Goal: Task Accomplishment & Management: Manage account settings

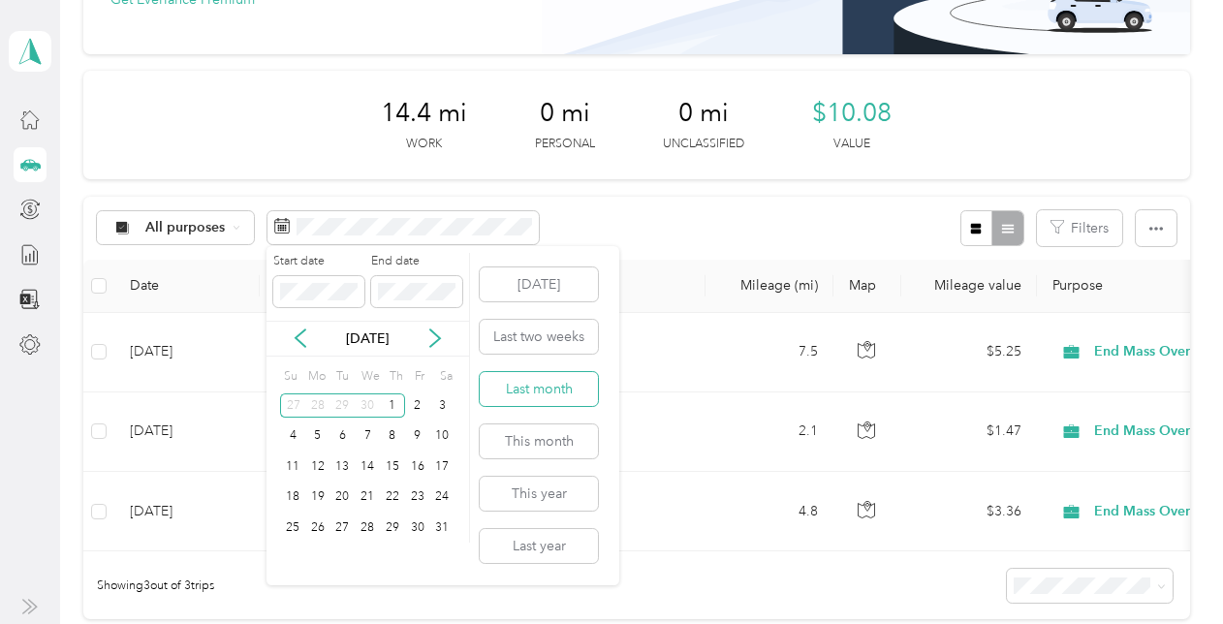
click at [546, 380] on button "Last month" at bounding box center [539, 389] width 118 height 34
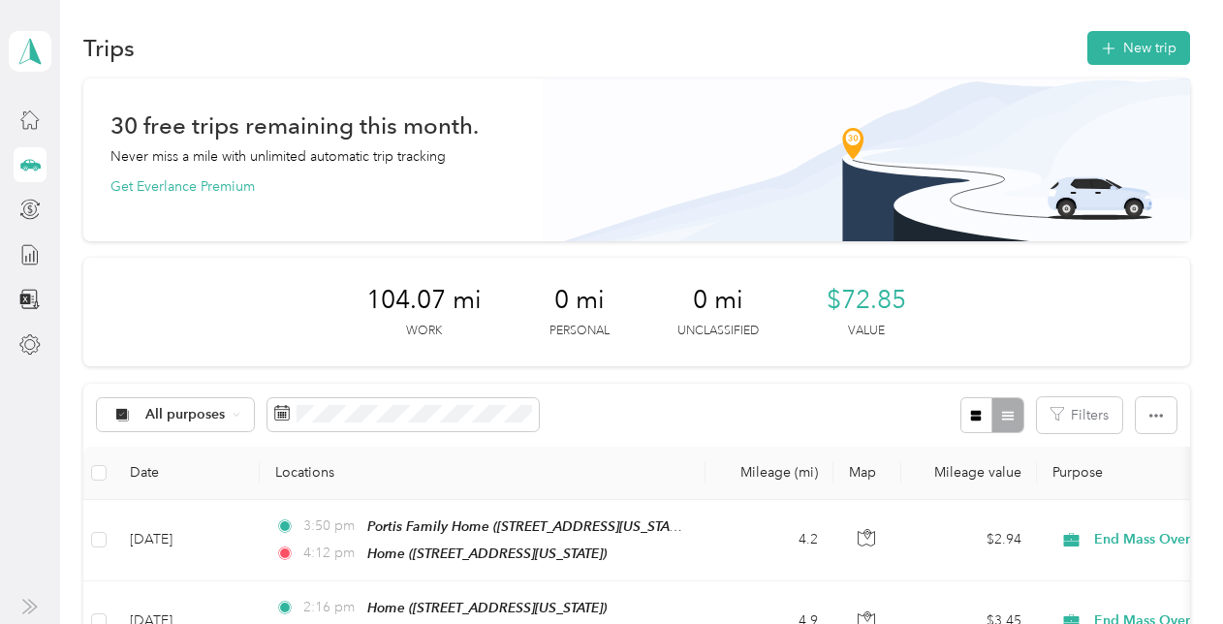
scroll to position [6, 0]
click at [25, 171] on icon at bounding box center [29, 164] width 21 height 21
click at [34, 172] on icon at bounding box center [29, 164] width 21 height 21
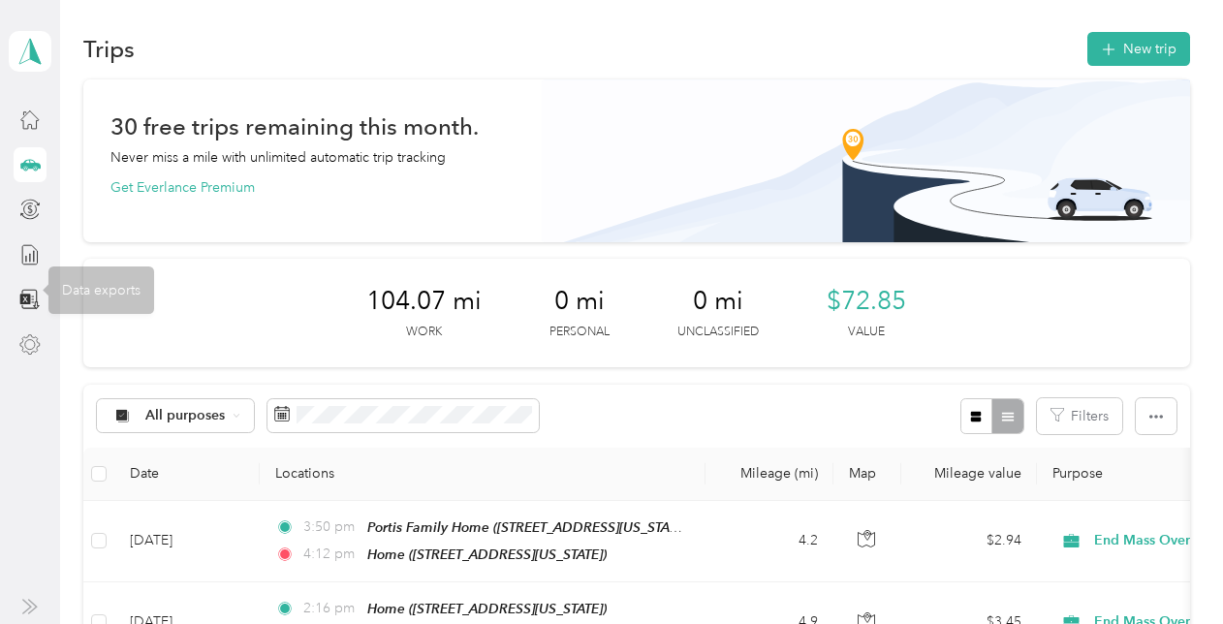
click at [31, 332] on div at bounding box center [30, 344] width 33 height 35
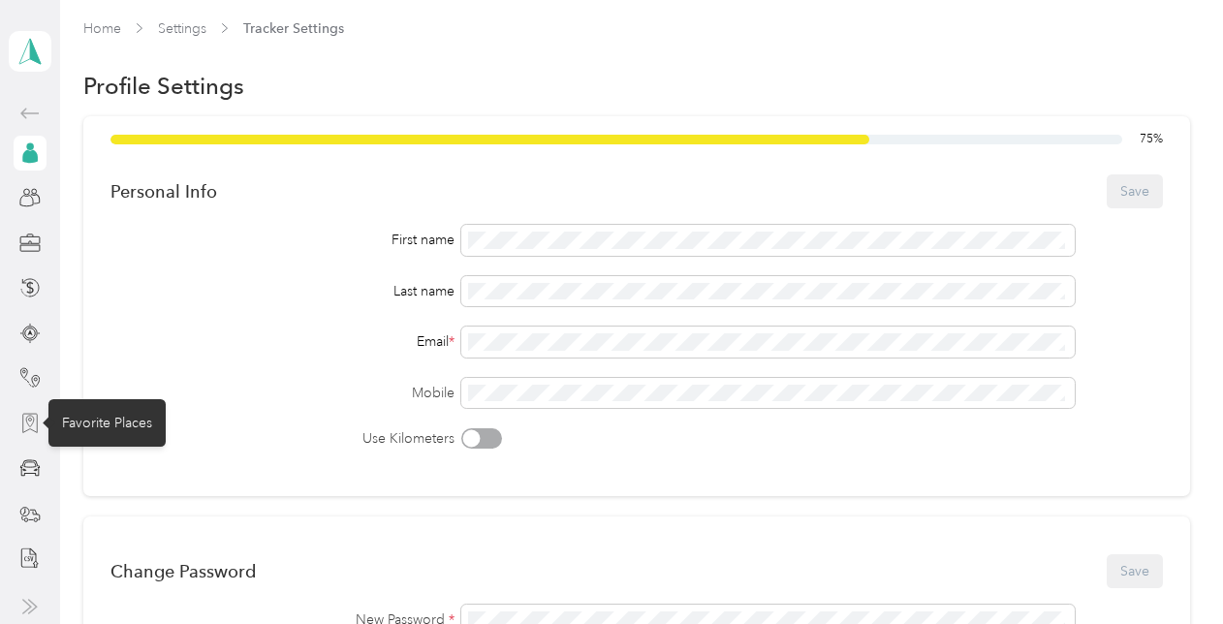
click at [34, 423] on icon at bounding box center [29, 423] width 21 height 21
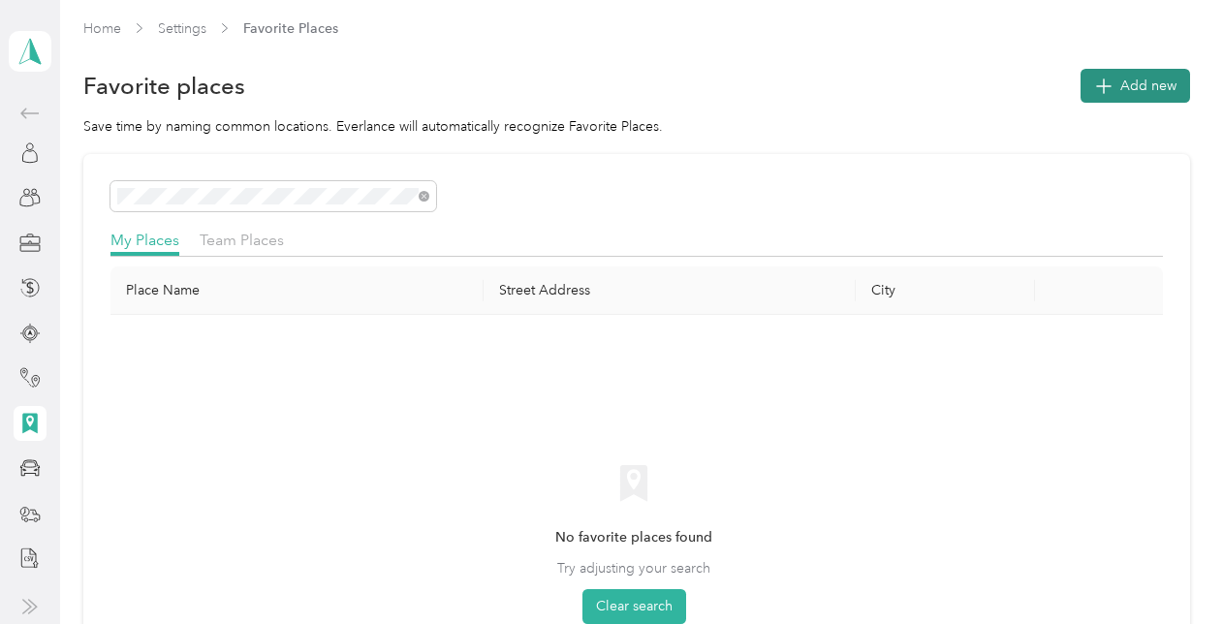
click at [1132, 72] on button "Add new" at bounding box center [1134, 86] width 109 height 34
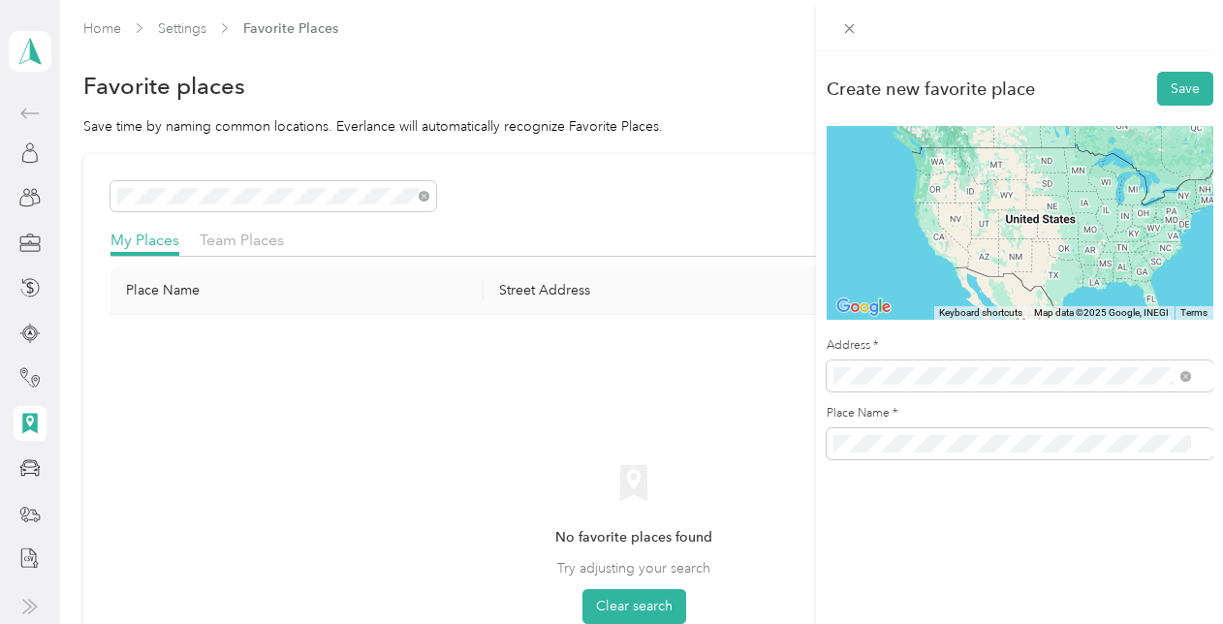
click at [1005, 148] on span "[STREET_ADDRESS][US_STATE]" at bounding box center [966, 139] width 194 height 17
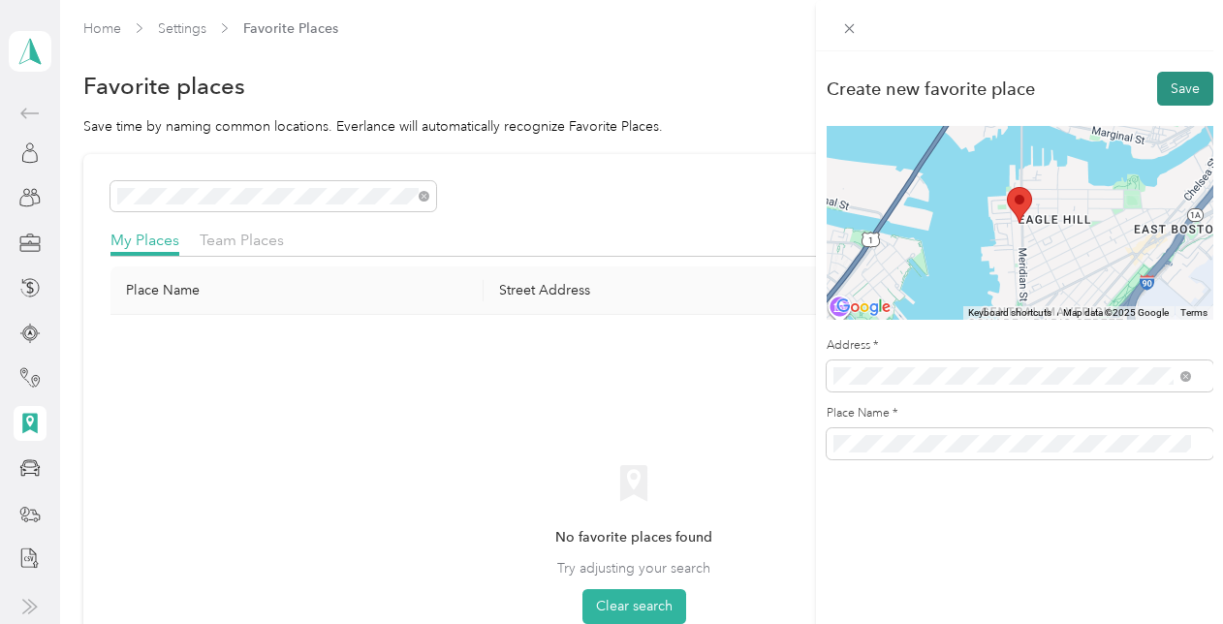
click at [1166, 87] on button "Save" at bounding box center [1185, 89] width 56 height 34
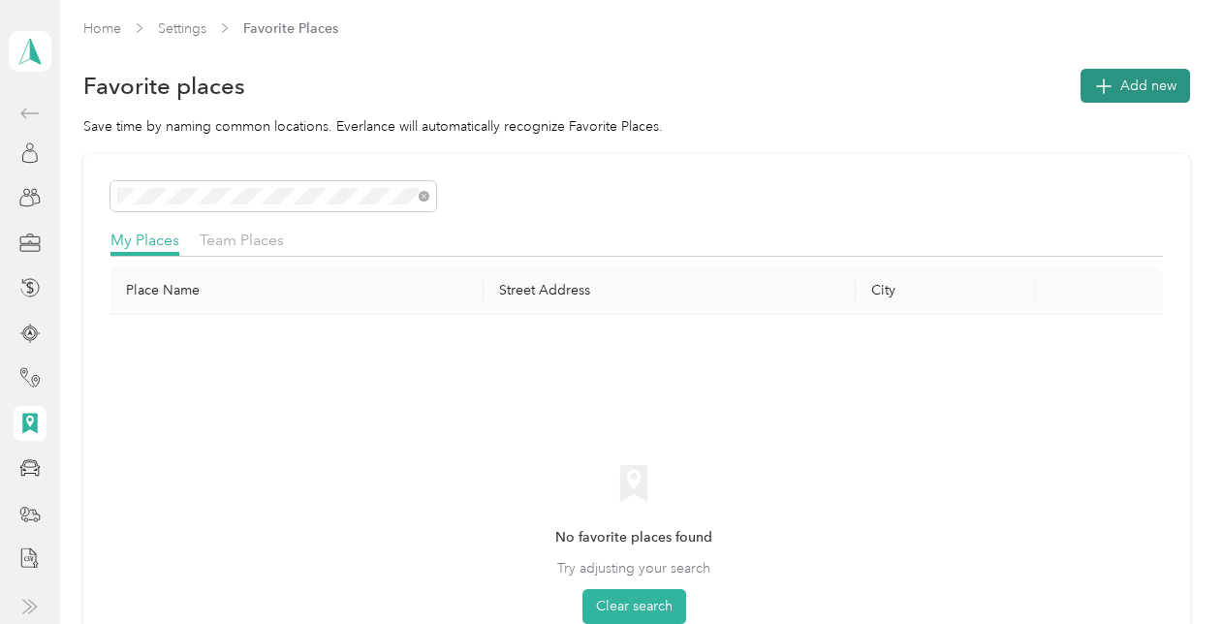
click at [1120, 81] on span "Add new" at bounding box center [1148, 86] width 56 height 20
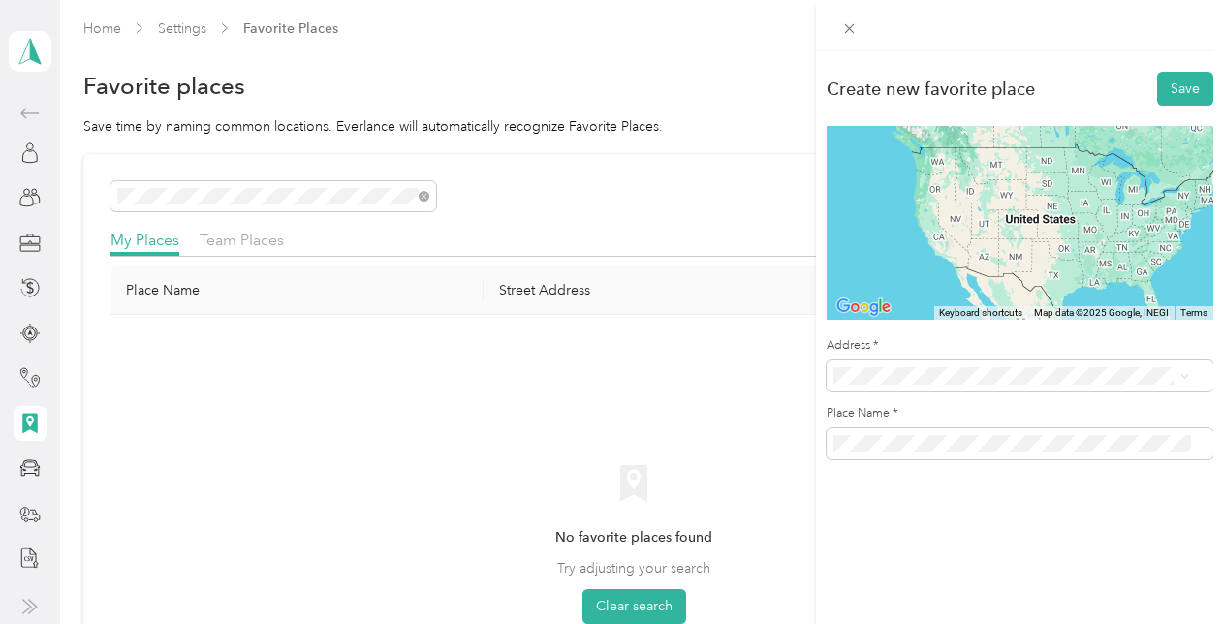
click at [1027, 153] on div "[STREET_ADDRESS][US_STATE]" at bounding box center [1012, 140] width 345 height 26
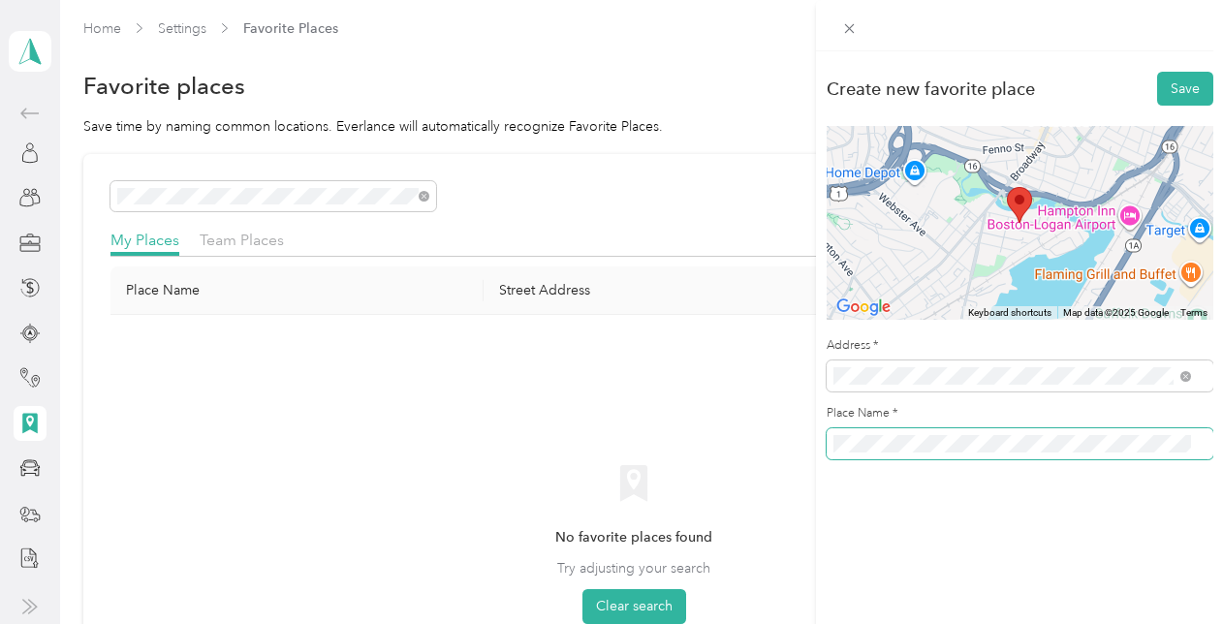
click at [1157, 72] on button "Save" at bounding box center [1185, 89] width 56 height 34
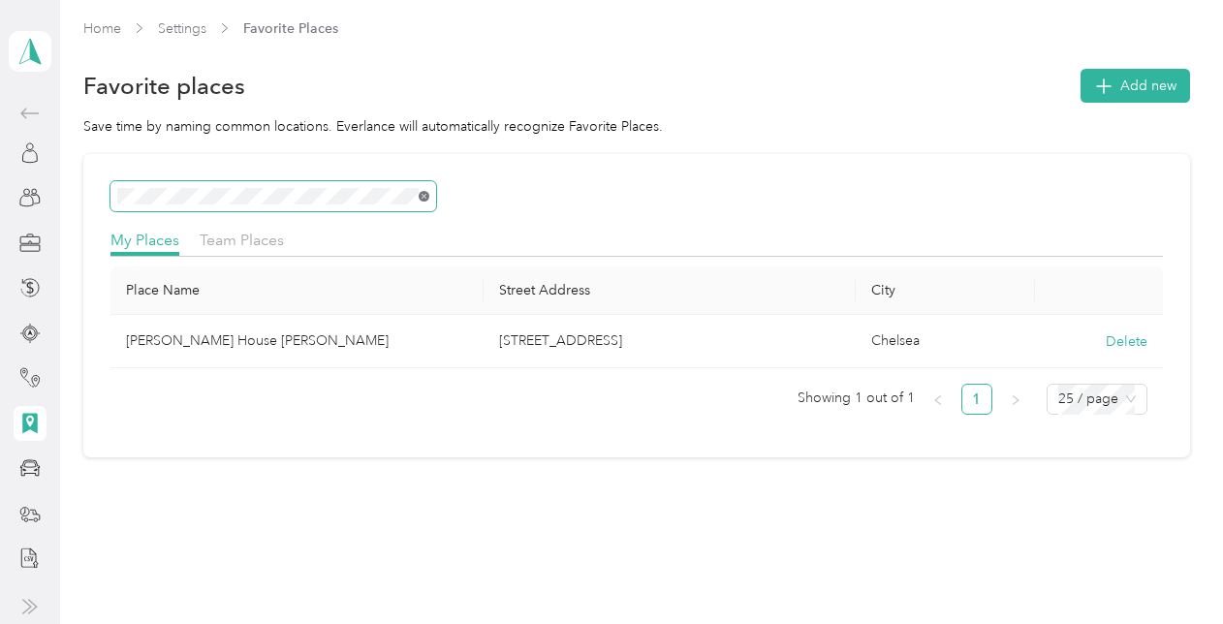
click at [425, 192] on icon at bounding box center [424, 196] width 9 height 9
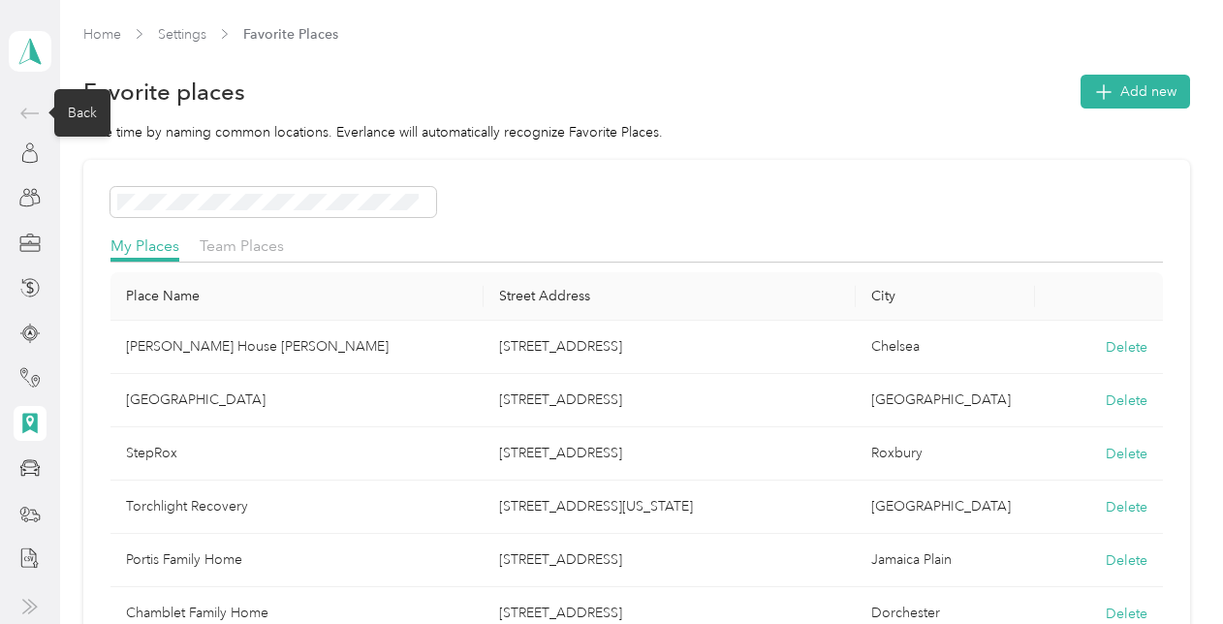
click at [34, 116] on icon at bounding box center [29, 113] width 23 height 23
